Goal: Browse casually: Explore the website without a specific task or goal

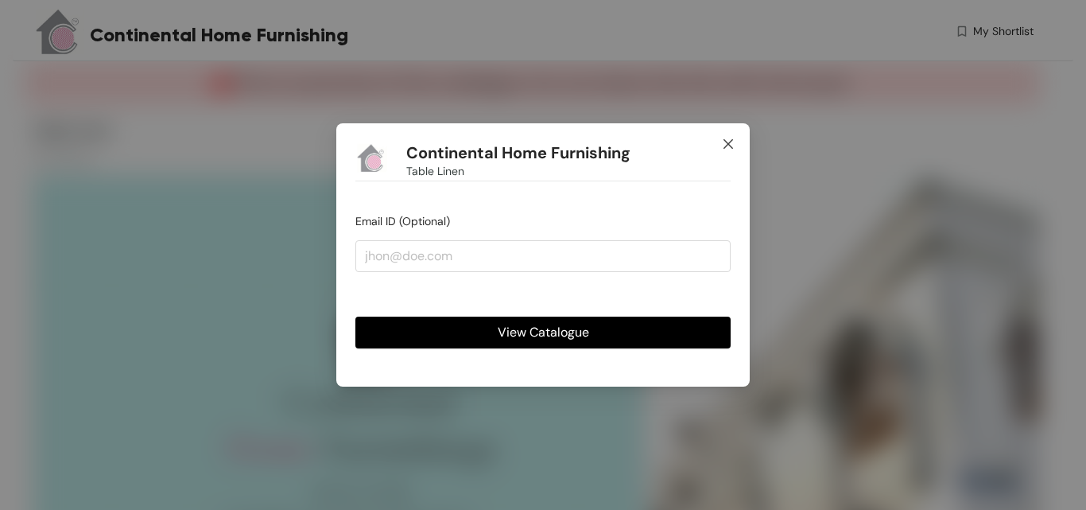
click at [728, 141] on icon "close" at bounding box center [728, 144] width 13 height 13
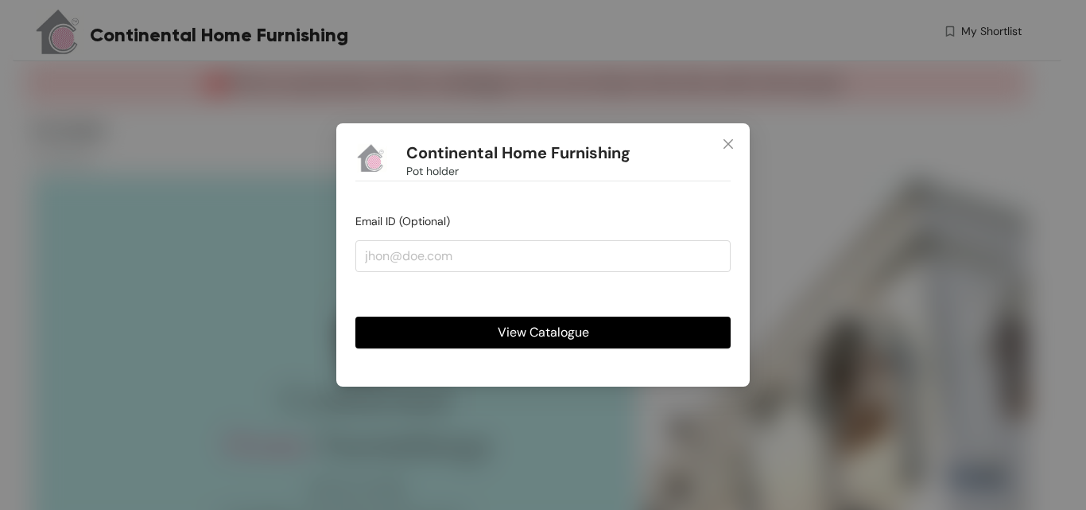
click at [587, 327] on span "View Catalogue" at bounding box center [543, 332] width 91 height 20
click at [532, 327] on span "View Catalogue" at bounding box center [543, 332] width 91 height 20
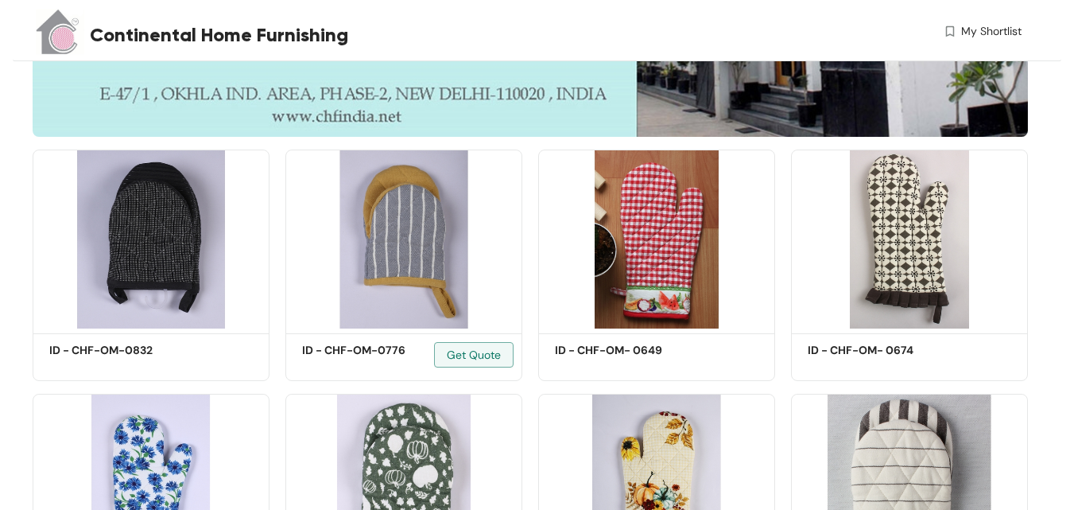
scroll to position [557, 0]
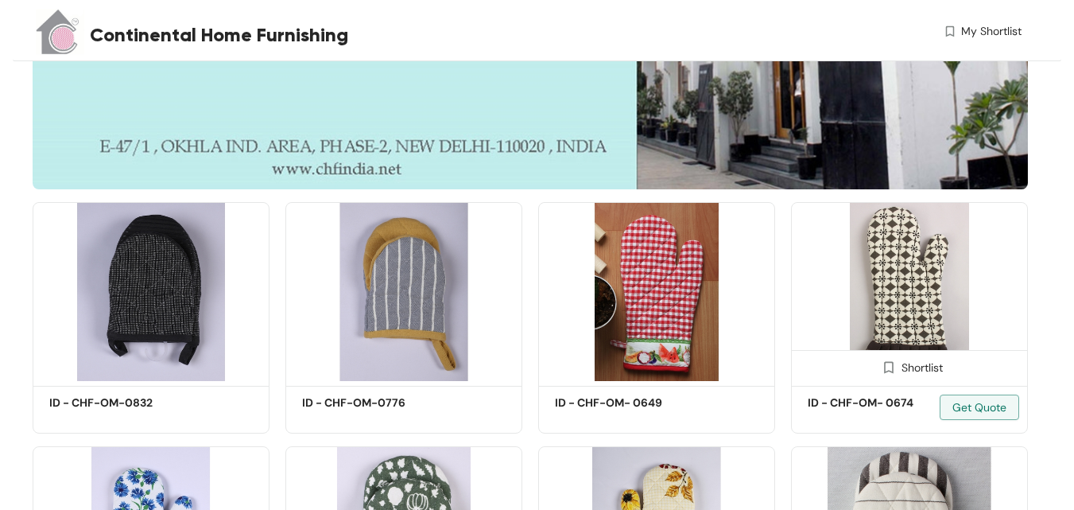
click at [1027, 249] on img at bounding box center [909, 291] width 237 height 179
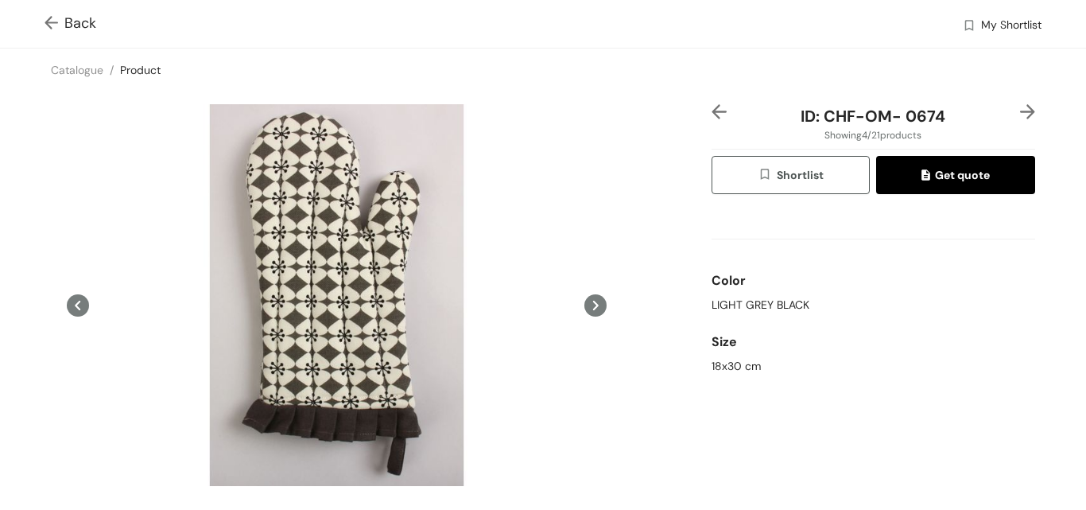
click at [43, 21] on div "Back My Shortlist" at bounding box center [543, 24] width 1086 height 48
click at [57, 19] on img at bounding box center [55, 24] width 20 height 17
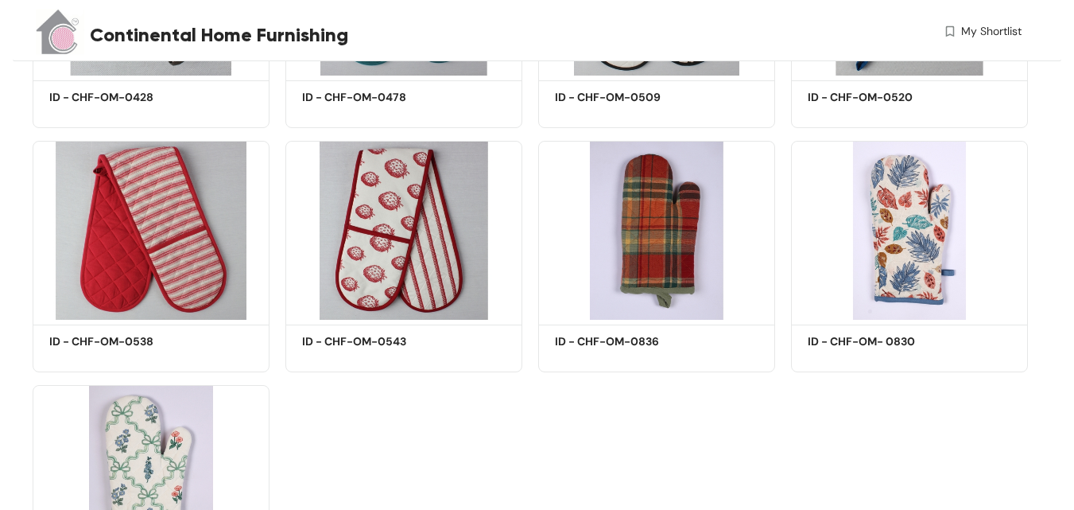
scroll to position [1591, 0]
